Goal: Transaction & Acquisition: Purchase product/service

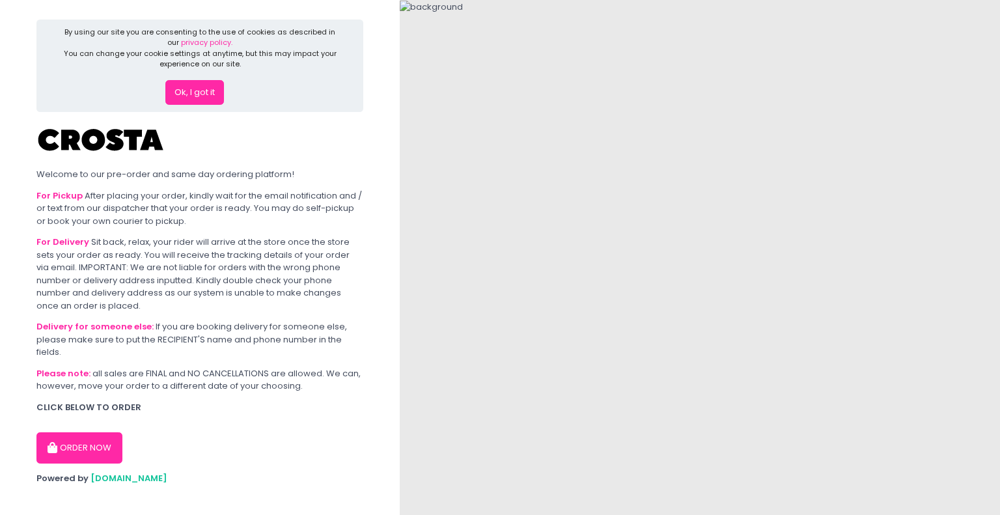
click at [205, 90] on button "Ok, I got it" at bounding box center [194, 92] width 59 height 25
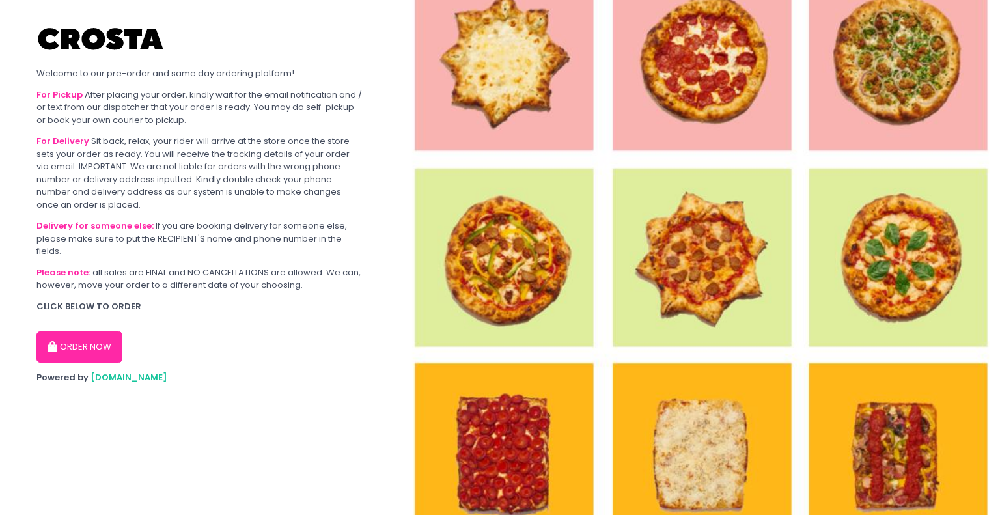
click at [99, 343] on button "ORDER NOW" at bounding box center [79, 346] width 86 height 31
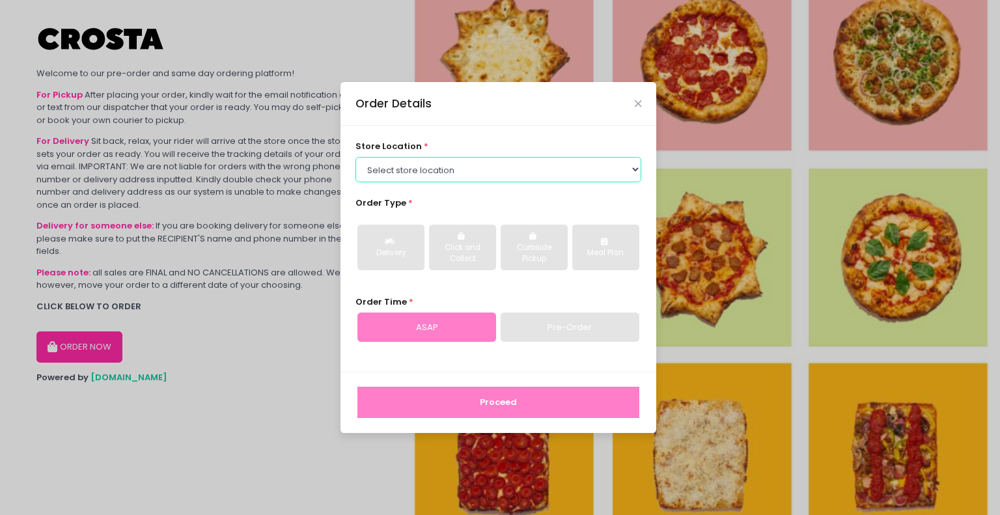
click at [399, 158] on select "Select store location [PERSON_NAME] Pizza - [PERSON_NAME] Pizza - [GEOGRAPHIC_D…" at bounding box center [498, 169] width 286 height 25
select select "5fabb2e53664a8677beaeb89"
click at [355, 157] on select "Select store location [PERSON_NAME] Pizza - [PERSON_NAME] Pizza - [GEOGRAPHIC_D…" at bounding box center [498, 169] width 286 height 25
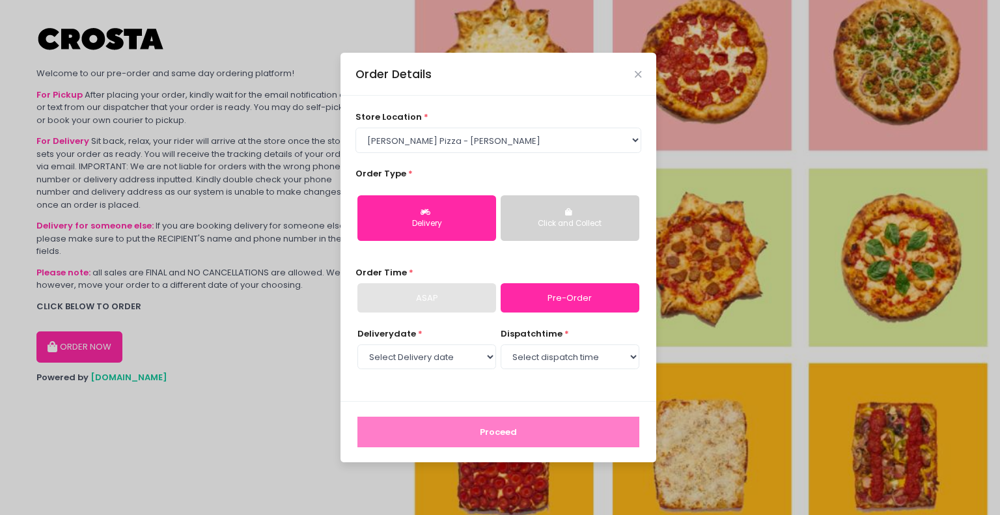
click at [574, 213] on icon "button" at bounding box center [570, 212] width 10 height 8
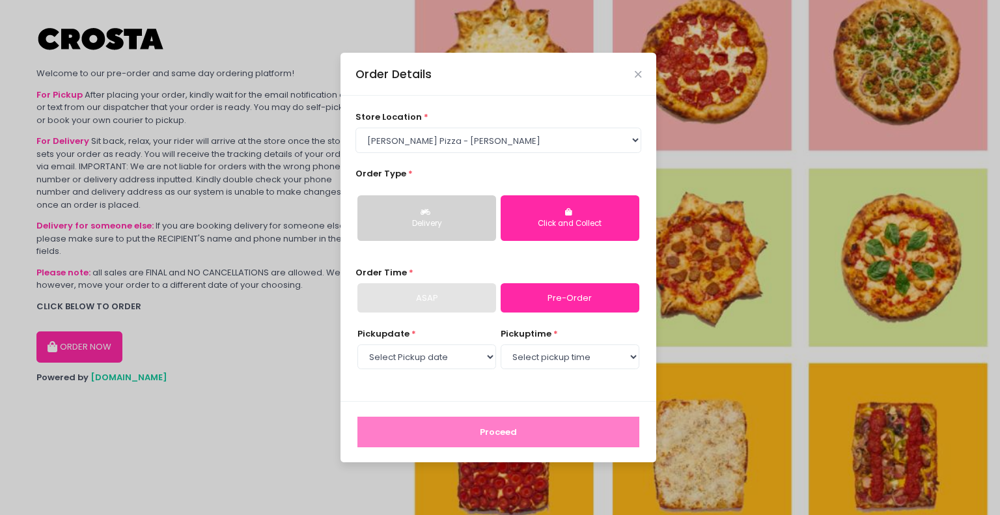
click at [432, 221] on div "Delivery" at bounding box center [427, 224] width 120 height 12
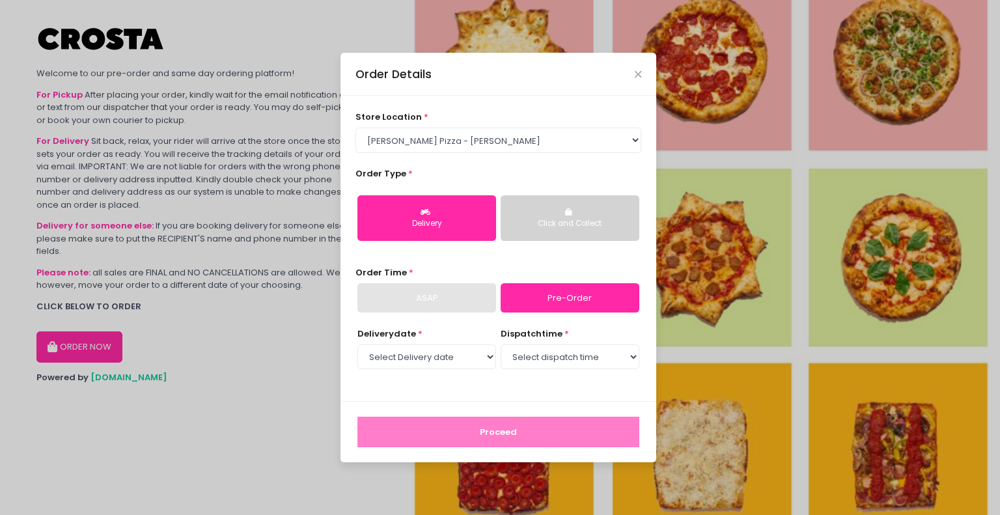
click at [477, 267] on div "Order Time * ASAP Pre-Order" at bounding box center [498, 289] width 286 height 47
click at [471, 297] on div "ASAP" at bounding box center [426, 298] width 139 height 30
click at [558, 294] on link "Pre-Order" at bounding box center [570, 298] width 139 height 30
click at [475, 346] on select "Select Delivery date [DATE] [DATE] [DATE]" at bounding box center [426, 356] width 139 height 25
select select "[DATE]"
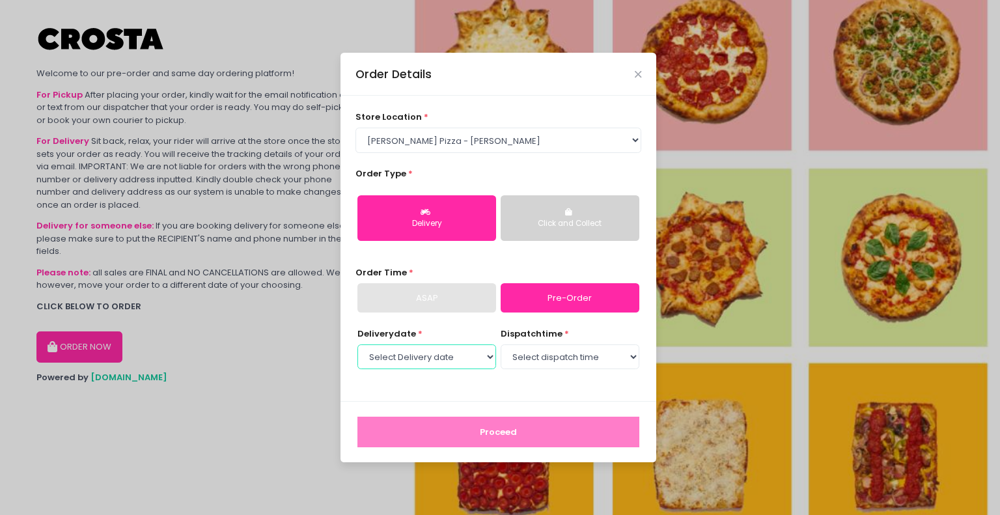
click at [357, 344] on select "Select Delivery date [DATE] [DATE] [DATE]" at bounding box center [426, 356] width 139 height 25
click at [580, 359] on select "Select dispatch time 12:00 PM - 12:30 PM 12:30 PM - 01:00 PM 01:00 PM - 01:30 P…" at bounding box center [570, 356] width 139 height 25
select select "12:00"
click at [501, 344] on select "Select dispatch time 12:00 PM - 12:30 PM 12:30 PM - 01:00 PM 01:00 PM - 01:30 P…" at bounding box center [570, 356] width 139 height 25
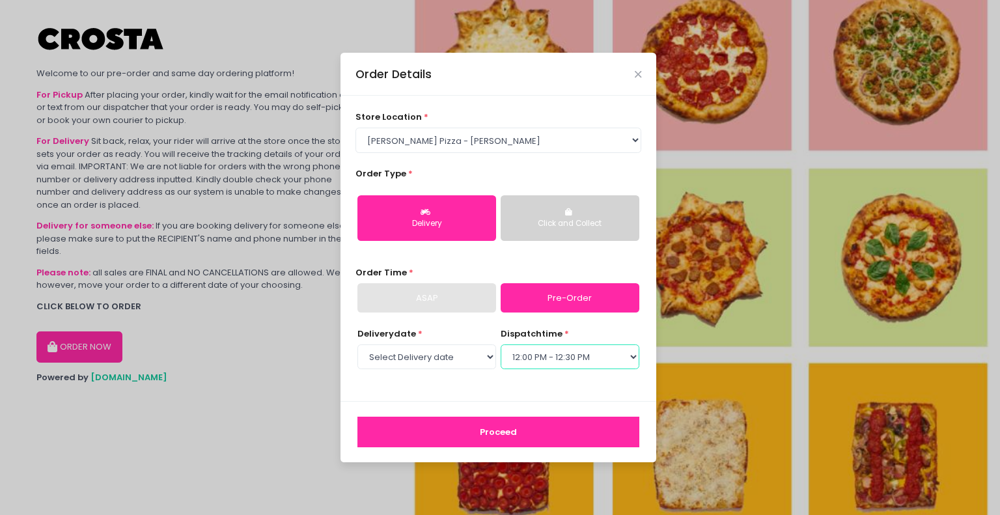
click at [592, 361] on select "Select dispatch time 12:00 PM - 12:30 PM 12:30 PM - 01:00 PM 01:00 PM - 01:30 P…" at bounding box center [570, 356] width 139 height 25
click at [563, 385] on div "Delivery date * Select Delivery date [DATE] [DATE] [DATE] dispatch time * Selec…" at bounding box center [498, 356] width 286 height 59
click at [568, 365] on select "Select dispatch time 12:00 PM - 12:30 PM 12:30 PM - 01:00 PM 01:00 PM - 01:30 P…" at bounding box center [570, 356] width 139 height 25
click at [529, 400] on div "store location * Select store location [PERSON_NAME] Pizza - [PERSON_NAME] Pizz…" at bounding box center [499, 248] width 316 height 305
click at [528, 427] on button "Proceed" at bounding box center [498, 432] width 282 height 31
